Goal: Transaction & Acquisition: Purchase product/service

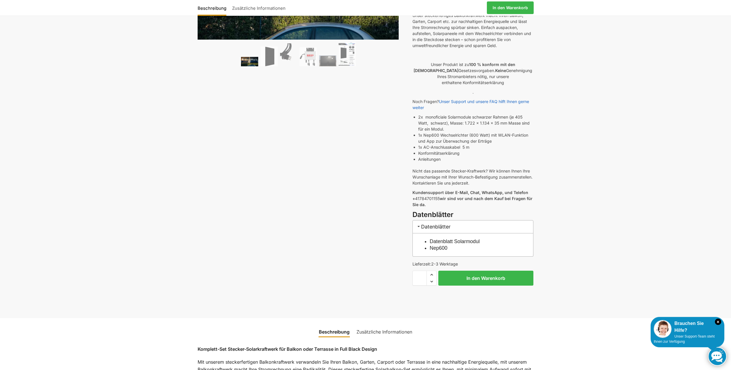
scroll to position [115, 0]
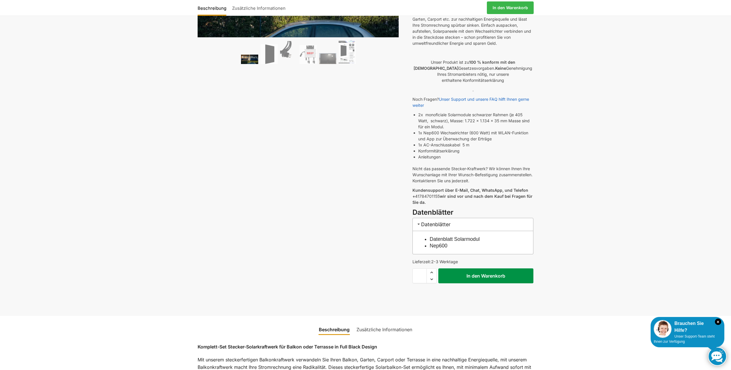
click at [485, 269] on button "In den Warenkorb" at bounding box center [485, 276] width 95 height 15
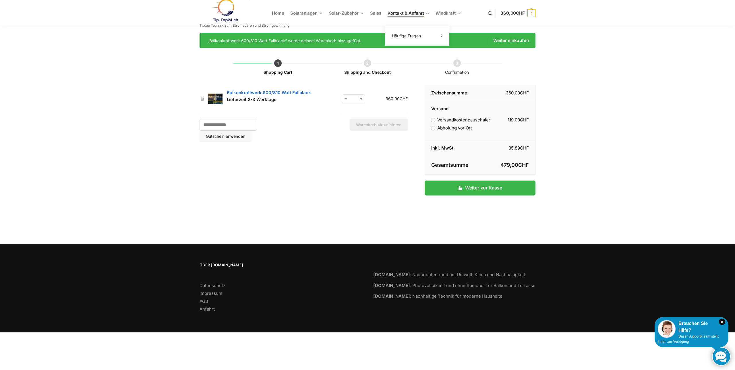
click at [405, 11] on span "Kontakt & Anfahrt" at bounding box center [406, 12] width 36 height 5
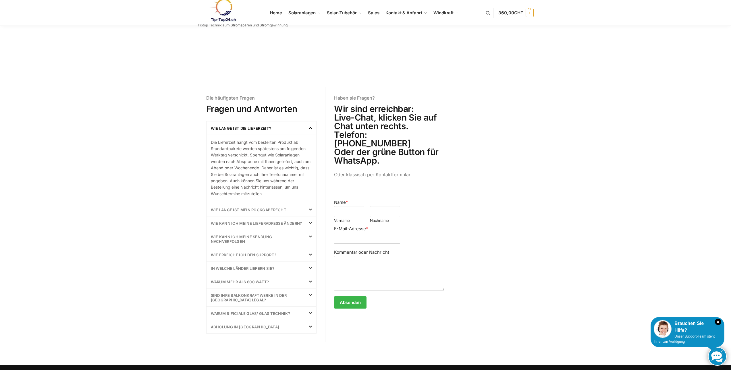
scroll to position [144, 0]
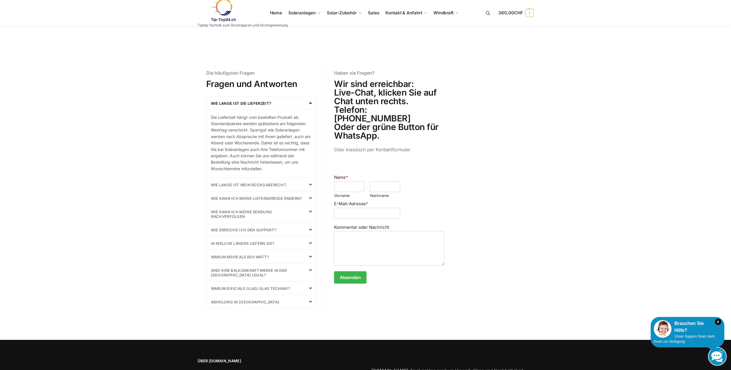
click at [231, 300] on link "Abholung in Laupen" at bounding box center [245, 302] width 69 height 5
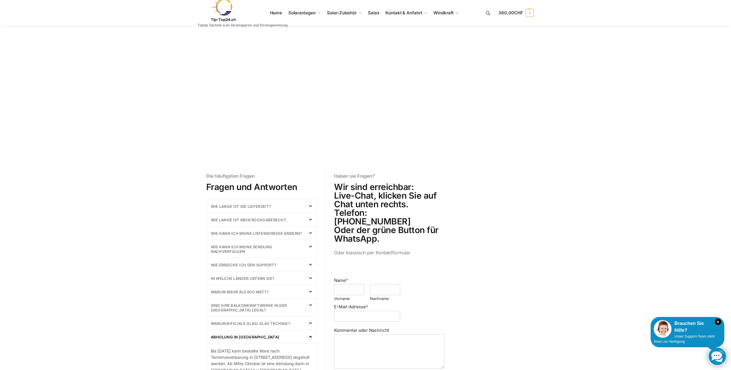
scroll to position [0, 0]
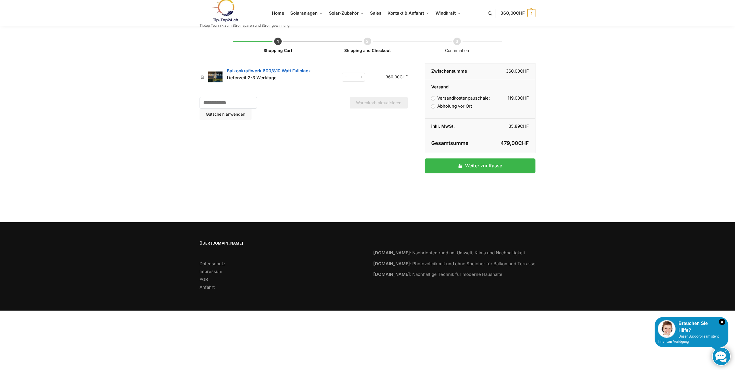
click at [429, 107] on td "Versandkostenpauschale: 119,00 CHF Abholung vor Ort Versandoptionen werden währ…" at bounding box center [480, 104] width 110 height 28
click at [431, 107] on label "Abholung vor Ort" at bounding box center [451, 105] width 41 height 5
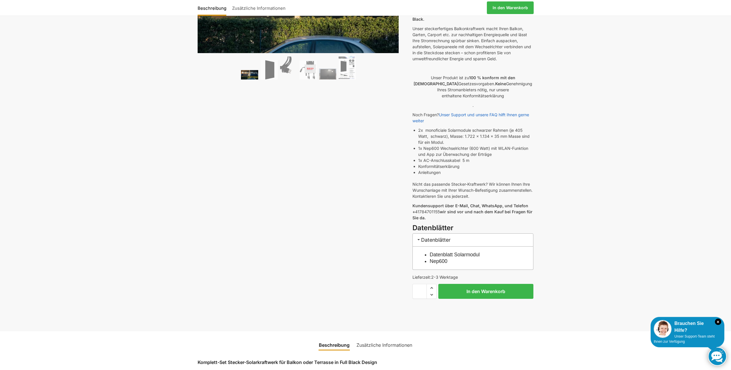
scroll to position [86, 0]
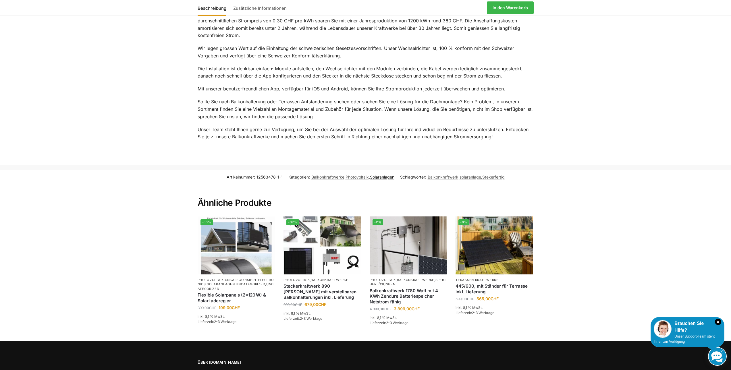
scroll to position [770, 0]
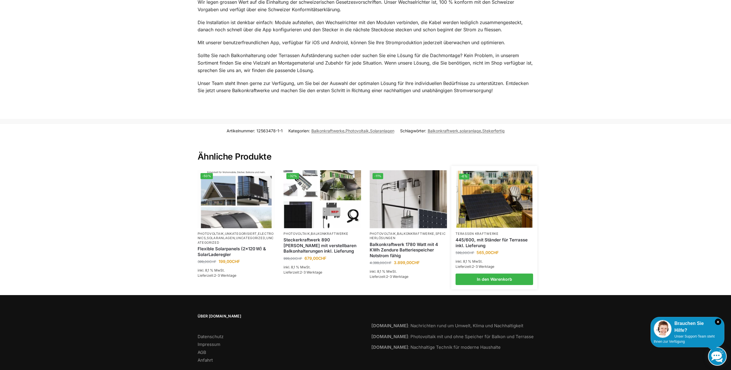
click at [489, 195] on img at bounding box center [494, 199] width 76 height 57
